Goal: Find specific page/section: Find specific page/section

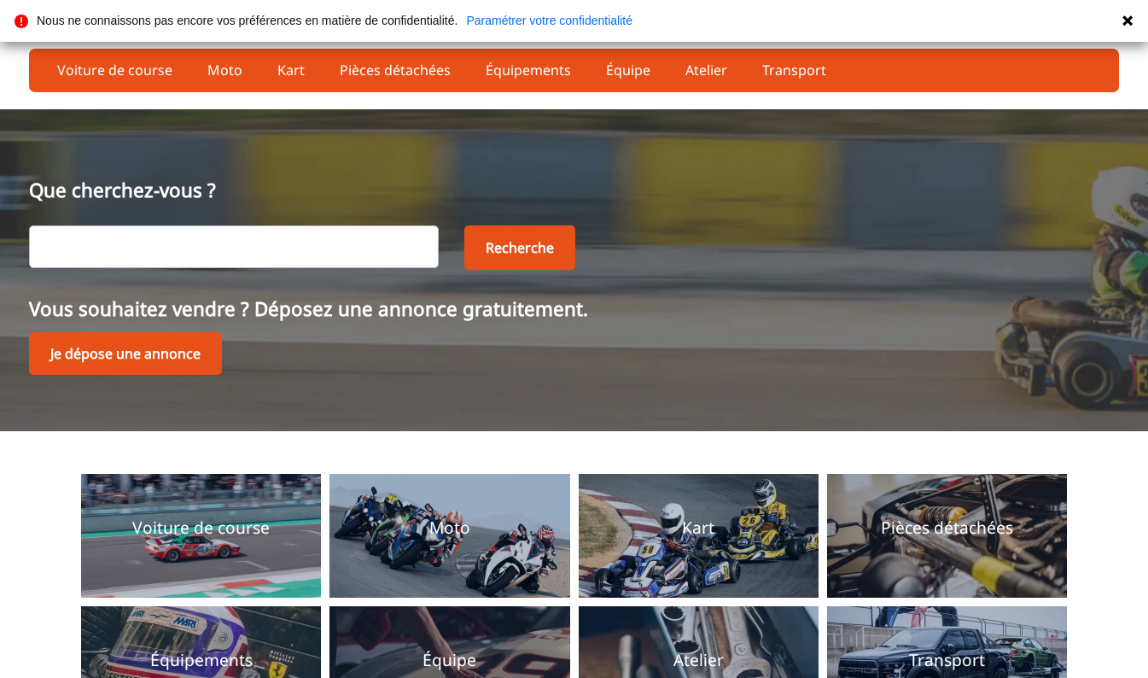
click at [247, 255] on input "text" at bounding box center [234, 246] width 410 height 43
type input "renault 21"
click at [521, 249] on button "Recherche" at bounding box center [519, 247] width 111 height 44
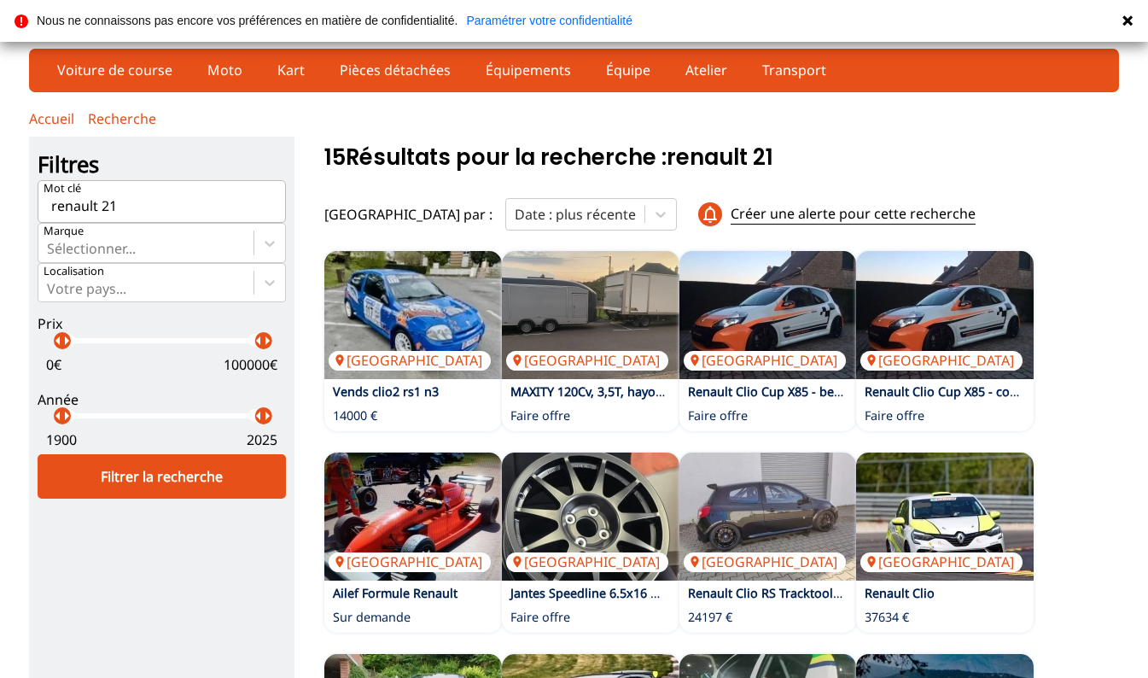
click at [209, 200] on input "renault 21" at bounding box center [162, 201] width 248 height 43
type input "r"
click at [265, 240] on icon at bounding box center [269, 243] width 17 height 17
click at [50, 241] on input "Marque Sélectionner..." at bounding box center [48, 248] width 3 height 15
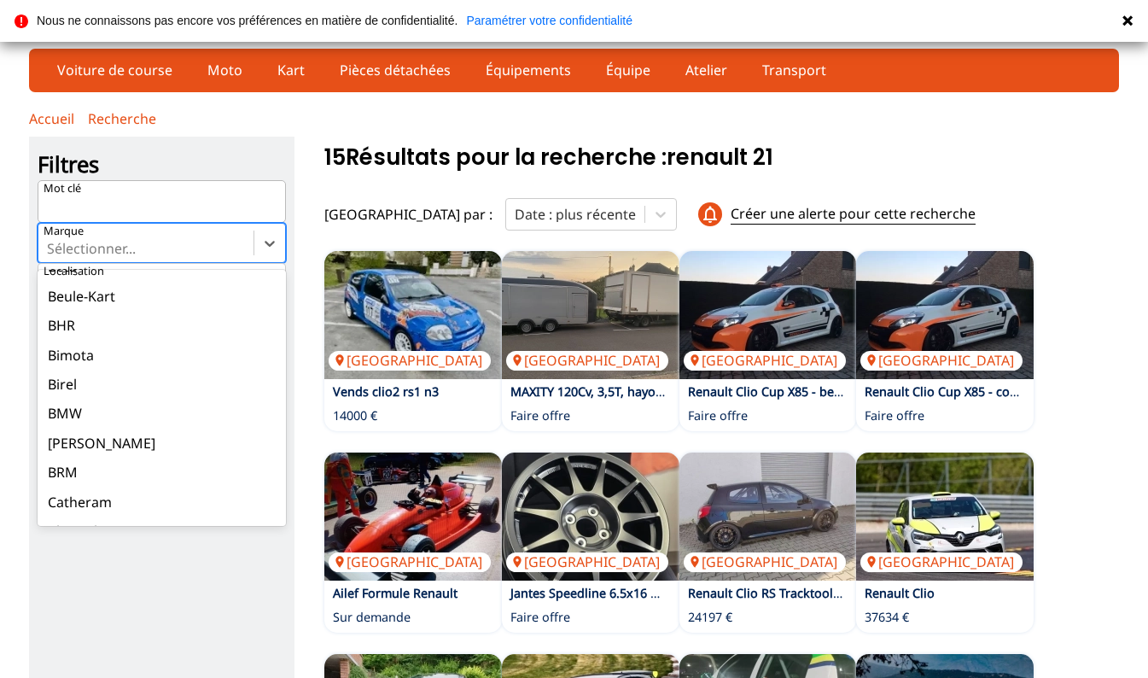
scroll to position [671, 0]
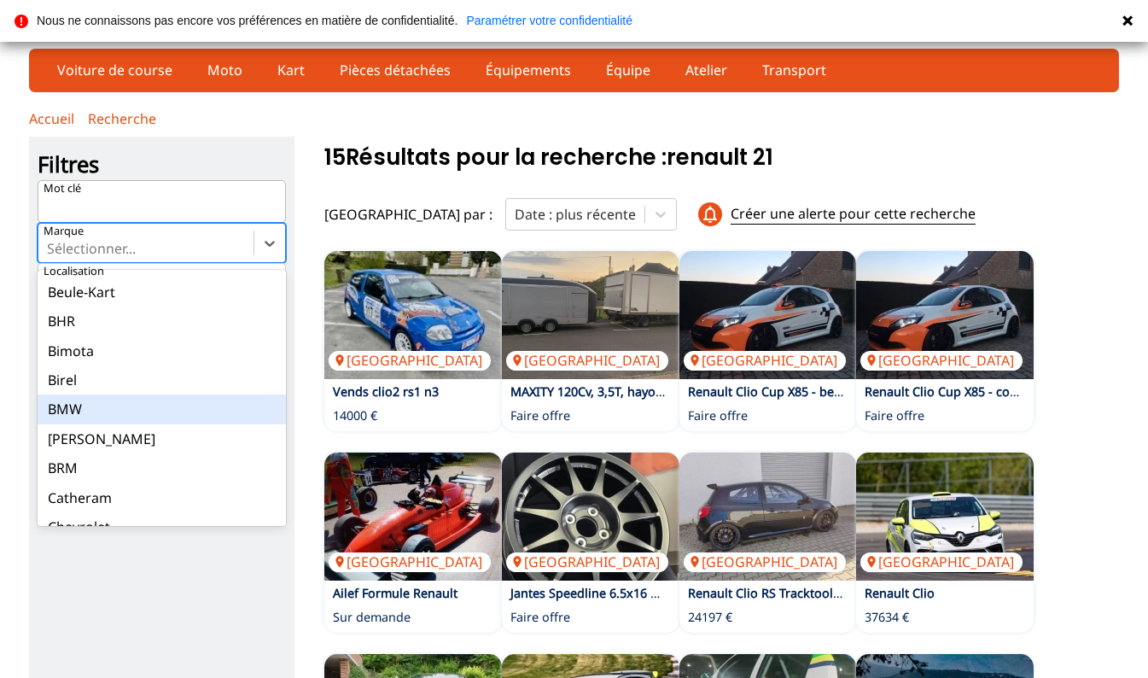
click at [86, 397] on div "BMW" at bounding box center [162, 408] width 248 height 29
click at [50, 256] on input "Marque option BMW focused, 28 of 163. 163 results available. Use Up and Down to…" at bounding box center [48, 248] width 3 height 15
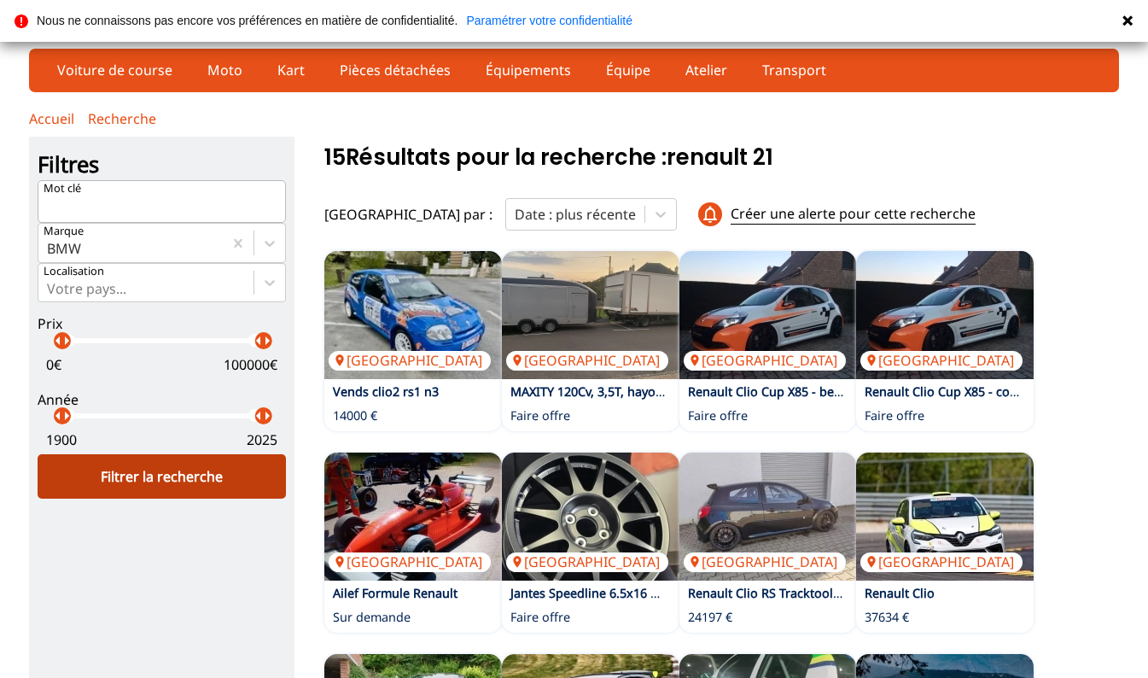
click at [119, 480] on div "Filtrer la recherche" at bounding box center [162, 476] width 248 height 44
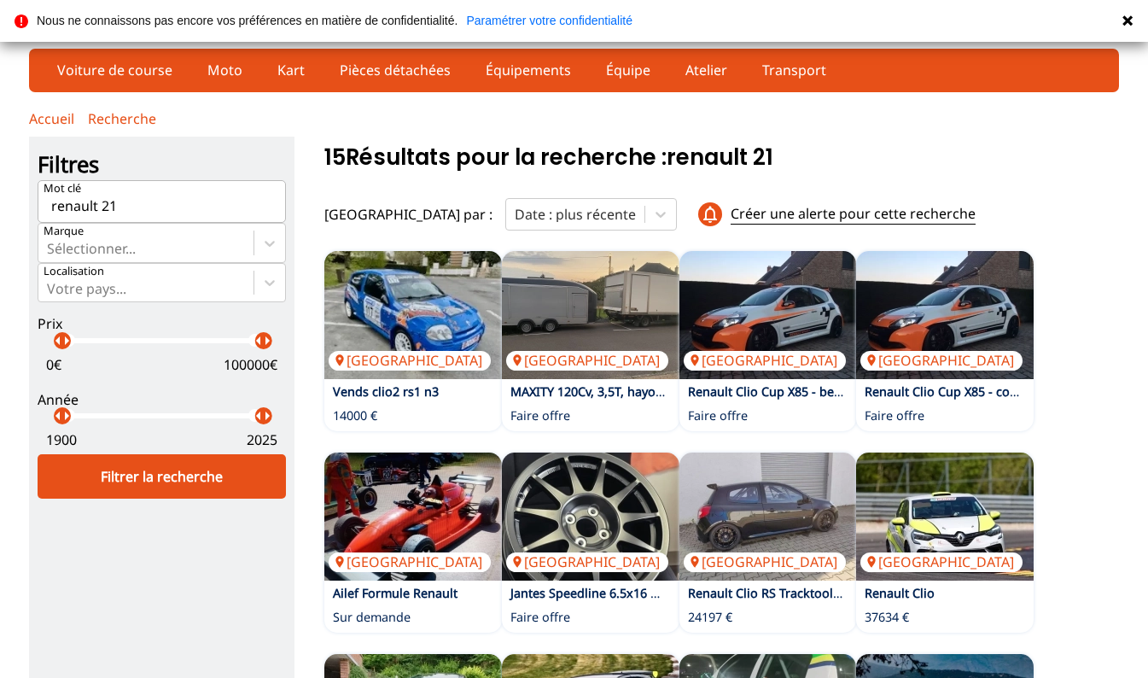
click at [139, 195] on input "renault 21" at bounding box center [162, 201] width 248 height 43
type input "r"
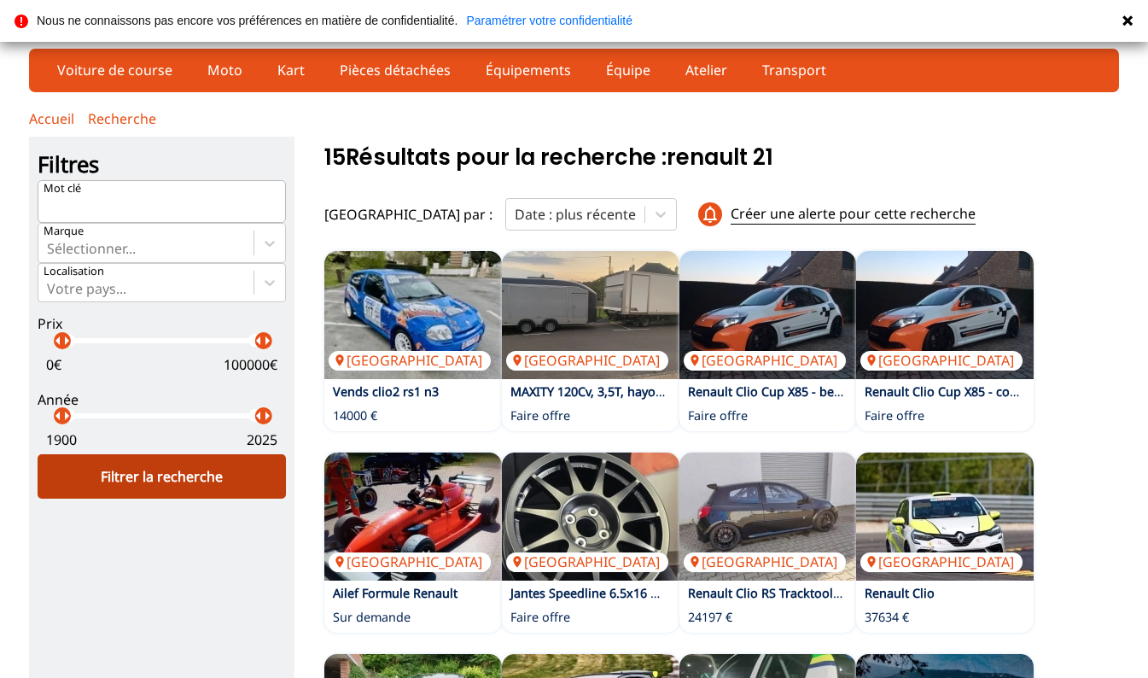
click at [179, 471] on div "Filtrer la recherche" at bounding box center [162, 476] width 248 height 44
